Goal: Information Seeking & Learning: Learn about a topic

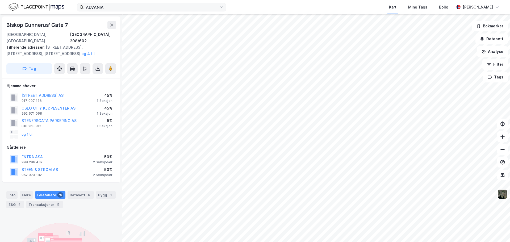
scroll to position [0, 0]
click at [110, 7] on input "ADVANIA" at bounding box center [152, 7] width 136 height 8
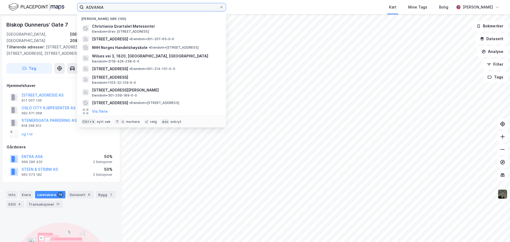
click at [110, 7] on input "ADVANIA" at bounding box center [152, 7] width 136 height 8
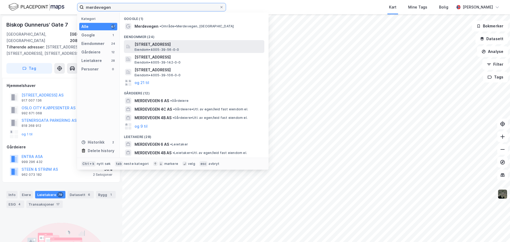
type input "merdevegen"
click at [158, 46] on span "[STREET_ADDRESS]" at bounding box center [199, 44] width 128 height 6
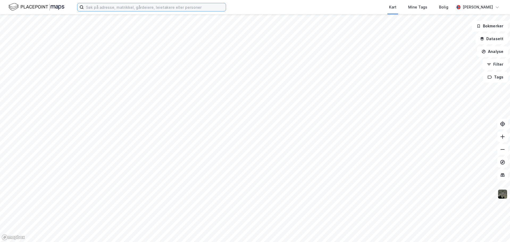
click at [102, 6] on input at bounding box center [155, 7] width 142 height 8
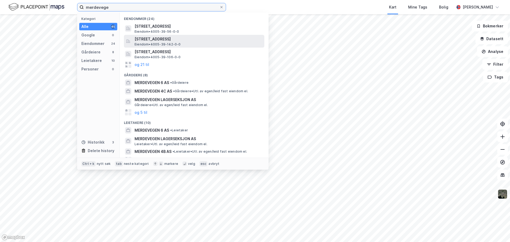
type input "merdevege"
click at [146, 42] on span "[STREET_ADDRESS]" at bounding box center [199, 39] width 128 height 6
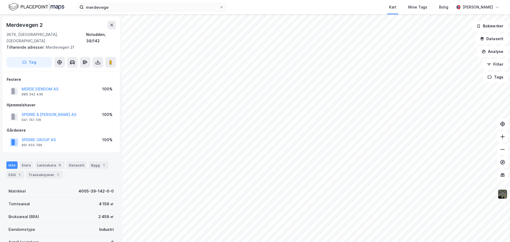
click at [379, 242] on html "merdevege Kart Mine Tags Bolig Martin Solheim Alexandersen Merdevegen 2 3676, N…" at bounding box center [255, 121] width 510 height 242
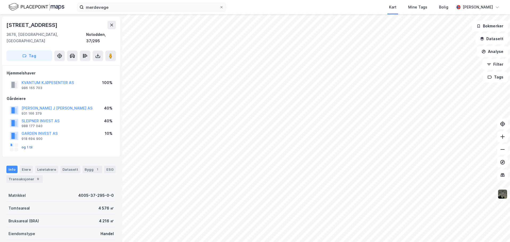
click at [0, 0] on button "og 1 til" at bounding box center [0, 0] width 0 height 0
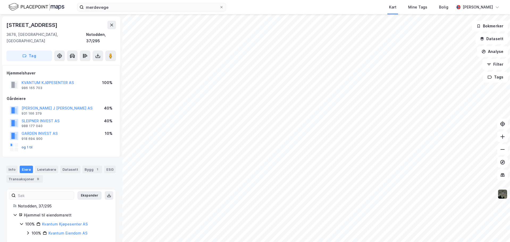
click at [0, 0] on button "og 1 til" at bounding box center [0, 0] width 0 height 0
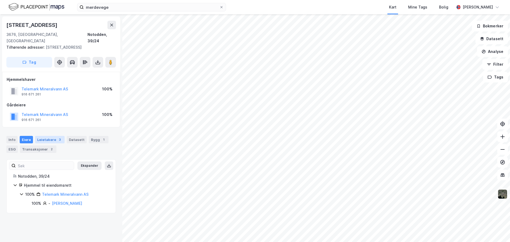
click at [41, 136] on div "Leietakere 3" at bounding box center [50, 139] width 30 height 7
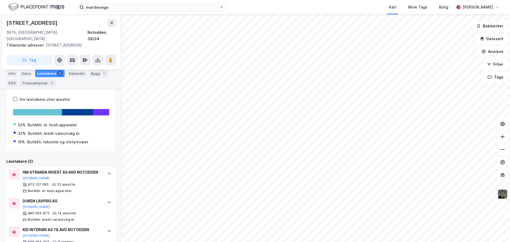
scroll to position [73, 0]
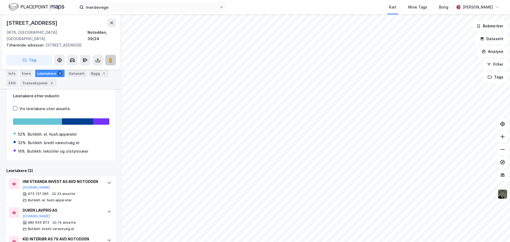
click at [108, 57] on icon at bounding box center [110, 59] width 5 height 5
click at [22, 73] on div "Eiere" at bounding box center [26, 73] width 13 height 7
